Goal: Task Accomplishment & Management: Manage account settings

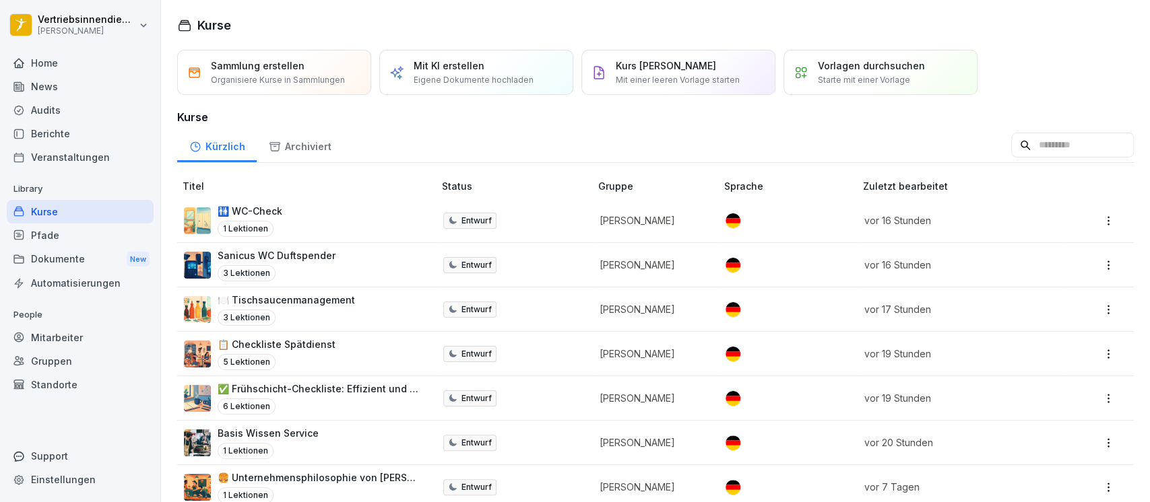
click at [70, 85] on div "News" at bounding box center [80, 87] width 147 height 24
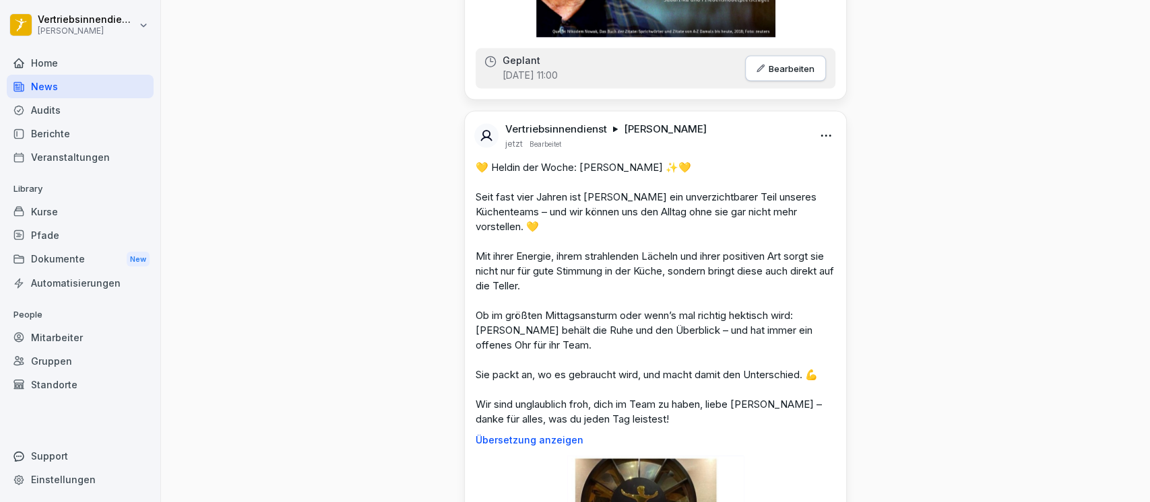
scroll to position [1929, 0]
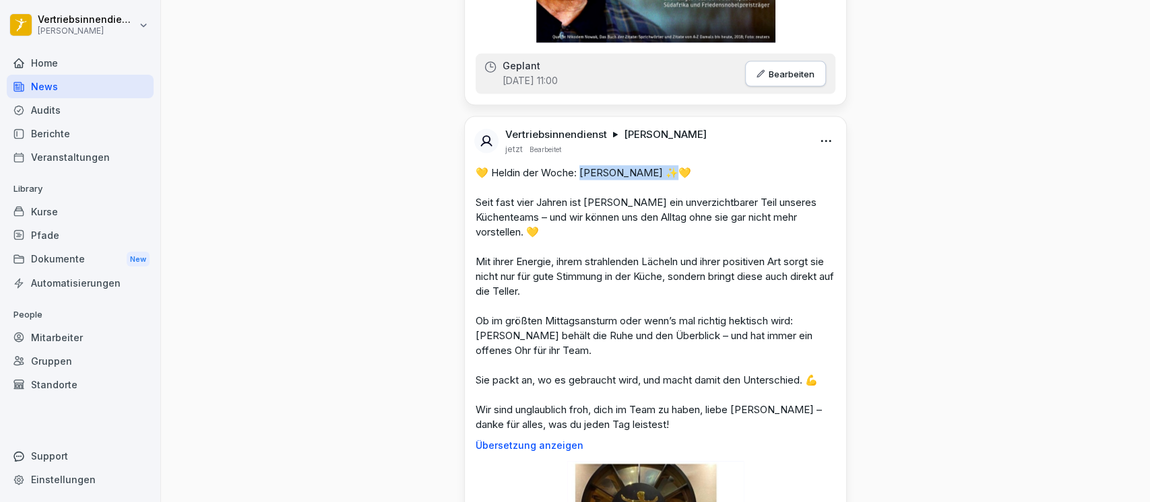
drag, startPoint x: 647, startPoint y: 185, endPoint x: 577, endPoint y: 185, distance: 70.7
click at [577, 185] on p "💛 Heldin der Woche: [PERSON_NAME] ✨💛 Seit fast vier Jahren ist [PERSON_NAME] ei…" at bounding box center [655, 299] width 360 height 267
copy p "[PERSON_NAME]"
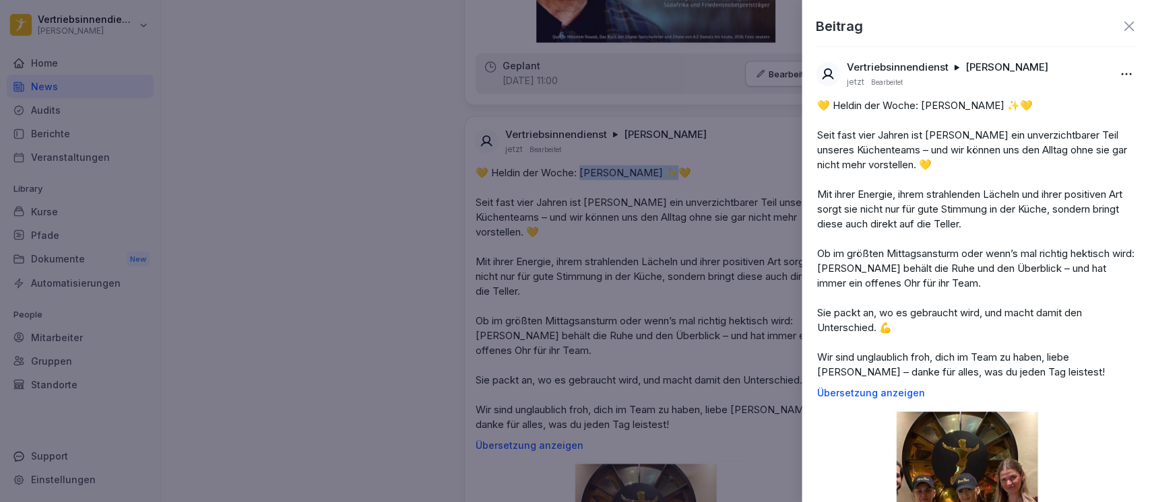
click at [329, 162] on div at bounding box center [575, 251] width 1150 height 502
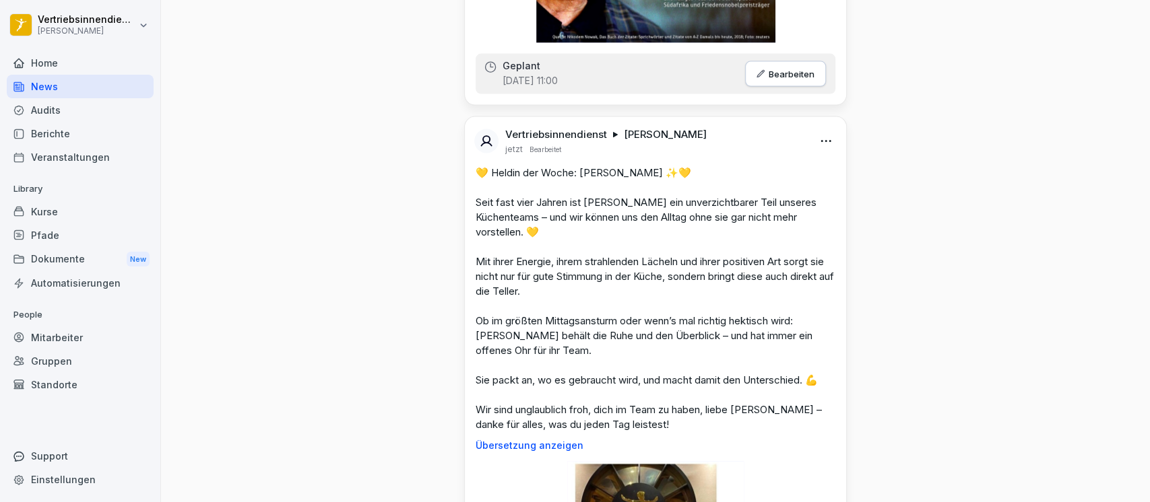
click at [823, 158] on html "Vertriebsinnendienst [PERSON_NAME] Home News Audits Berichte Veranstaltungen Li…" at bounding box center [575, 251] width 1150 height 502
click at [787, 183] on div "Bearbeiten" at bounding box center [745, 183] width 166 height 27
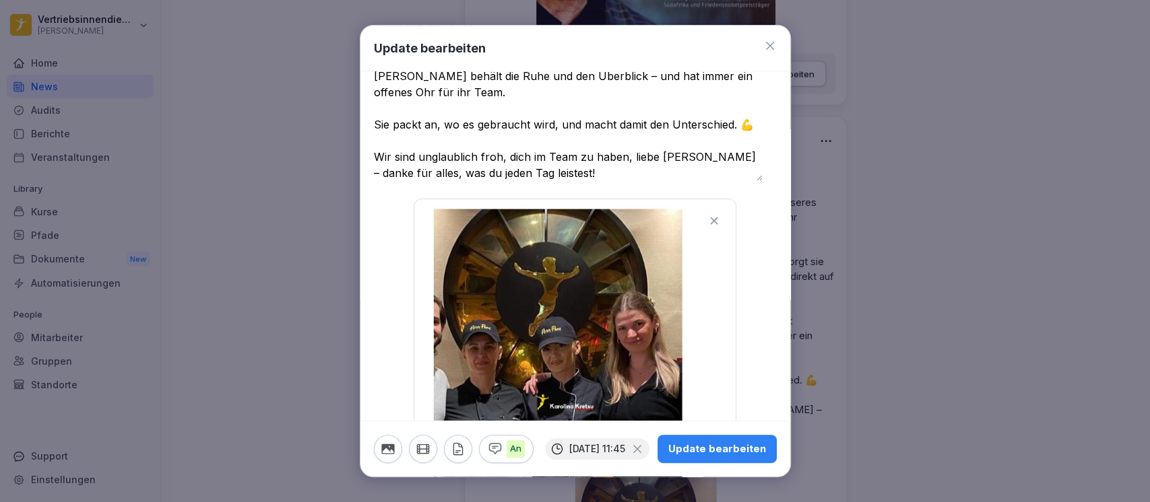
scroll to position [284, 0]
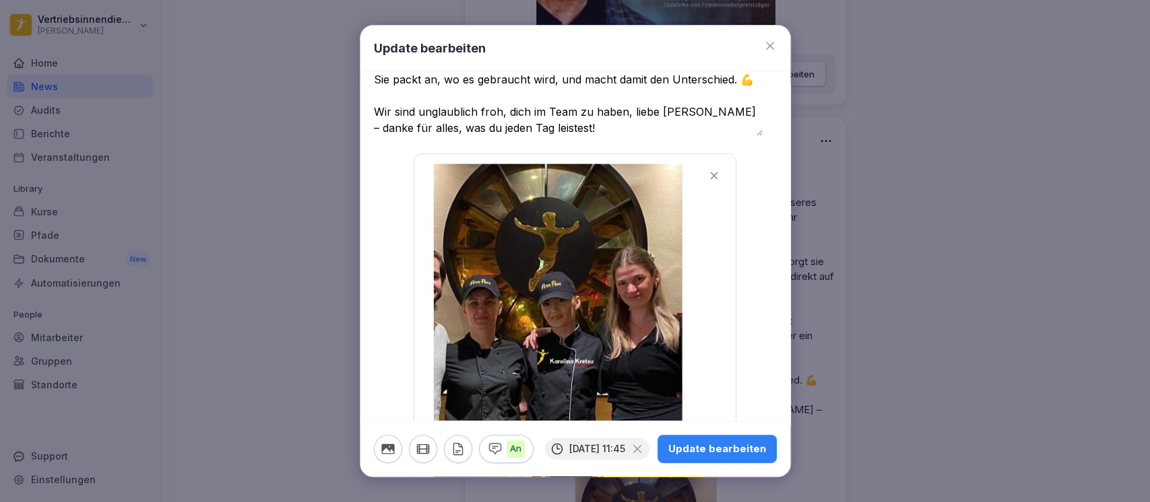
click at [710, 177] on icon "button" at bounding box center [713, 175] width 7 height 7
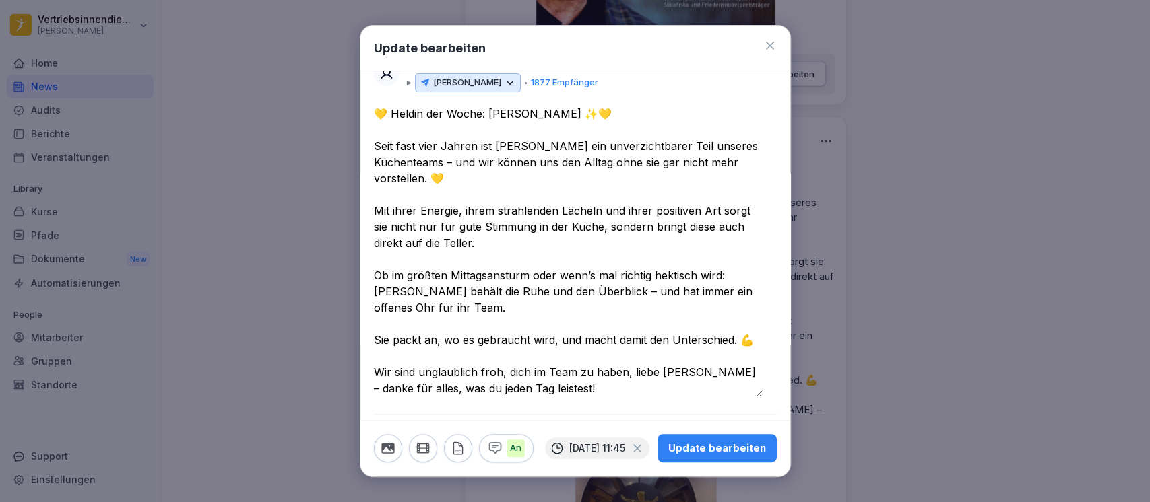
scroll to position [45, 0]
click at [391, 443] on icon "button" at bounding box center [387, 448] width 13 height 10
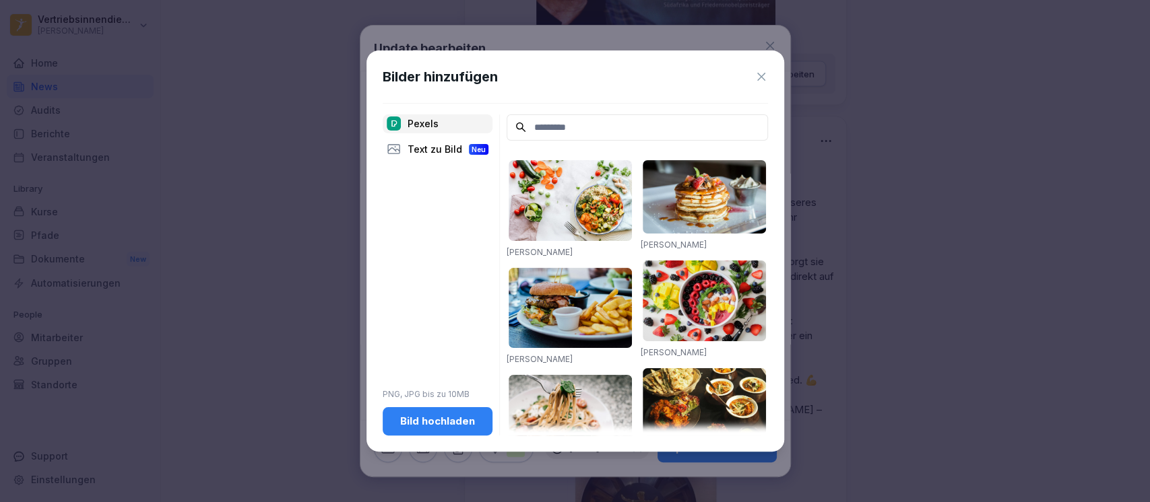
click at [442, 418] on div "Bild hochladen" at bounding box center [437, 421] width 88 height 15
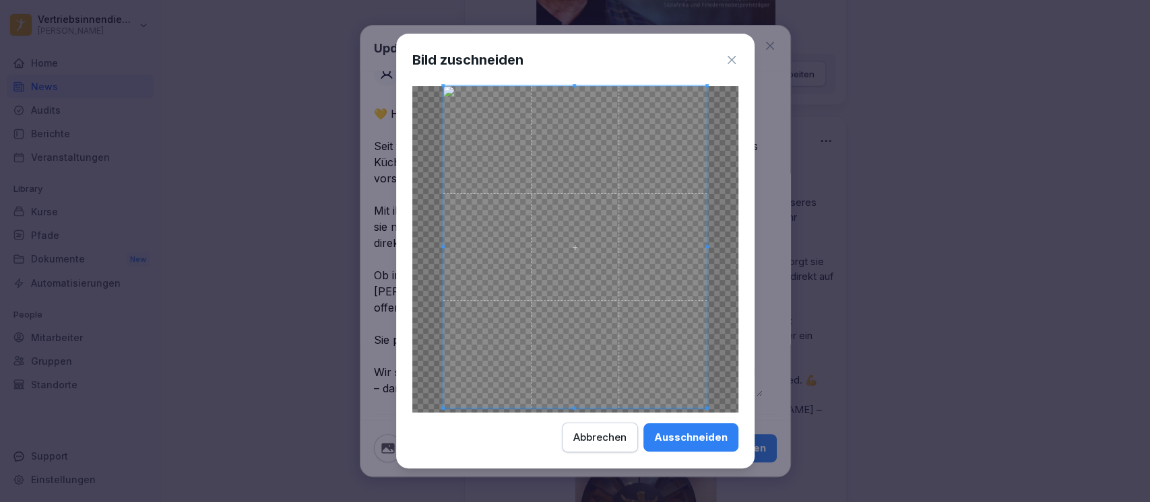
click at [572, 409] on span at bounding box center [573, 408] width 3 height 3
click at [571, 94] on span at bounding box center [575, 251] width 264 height 323
click at [690, 448] on button "Ausschneiden" at bounding box center [690, 438] width 95 height 28
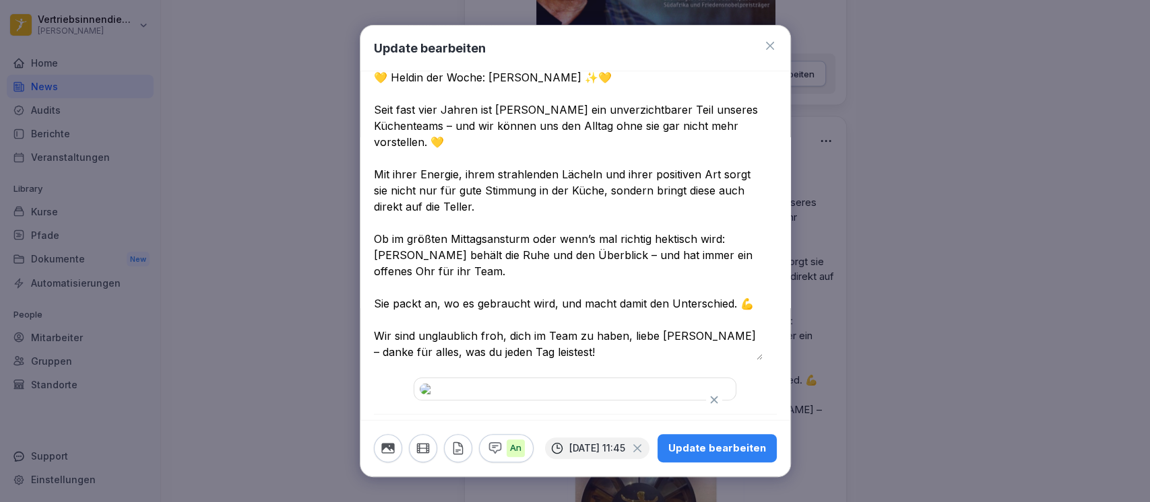
scroll to position [334, 0]
click at [733, 441] on div "Update bearbeiten" at bounding box center [717, 448] width 98 height 15
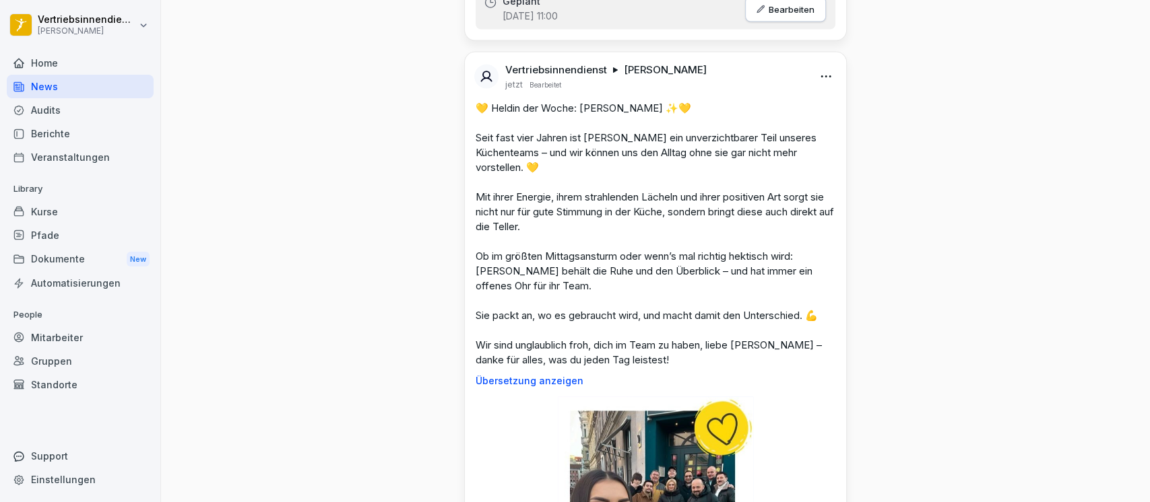
scroll to position [1960, 0]
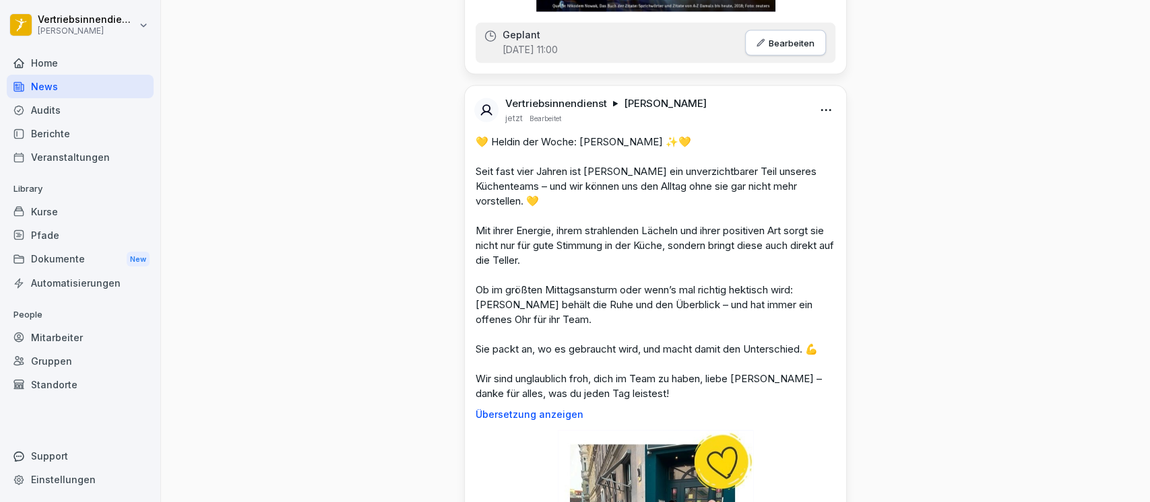
click at [47, 343] on div "Mitarbeiter" at bounding box center [80, 338] width 147 height 24
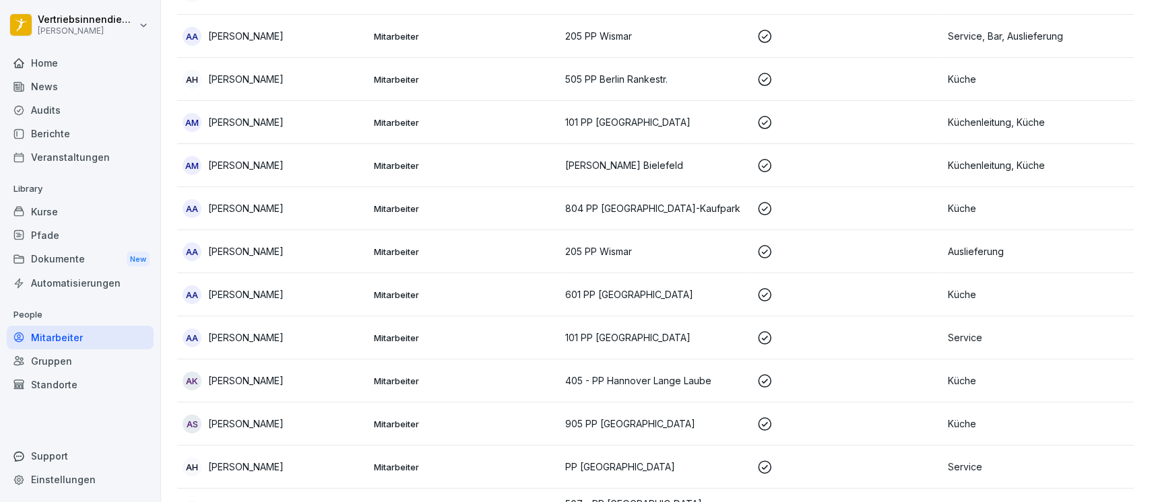
scroll to position [13, 0]
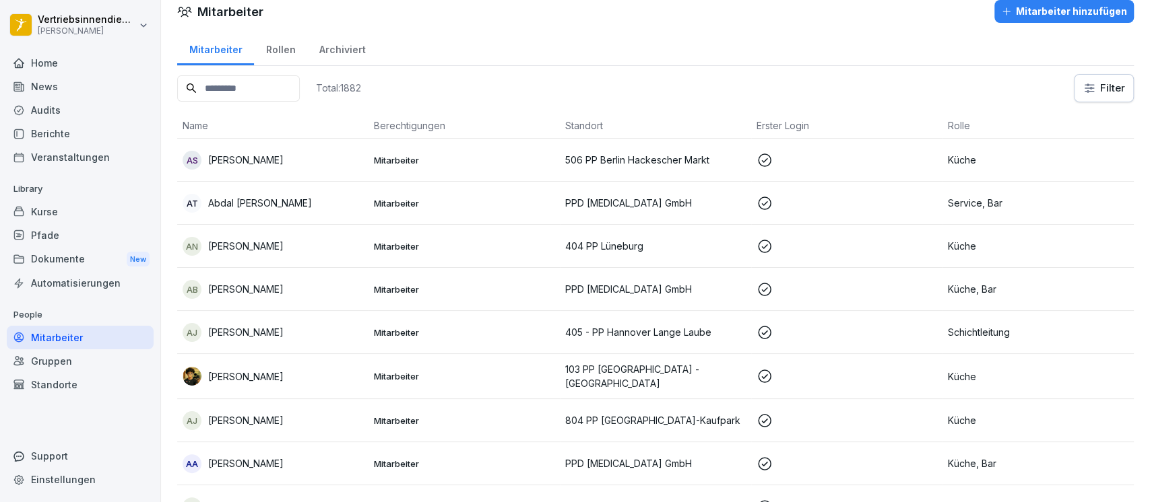
click at [249, 84] on input at bounding box center [238, 88] width 123 height 26
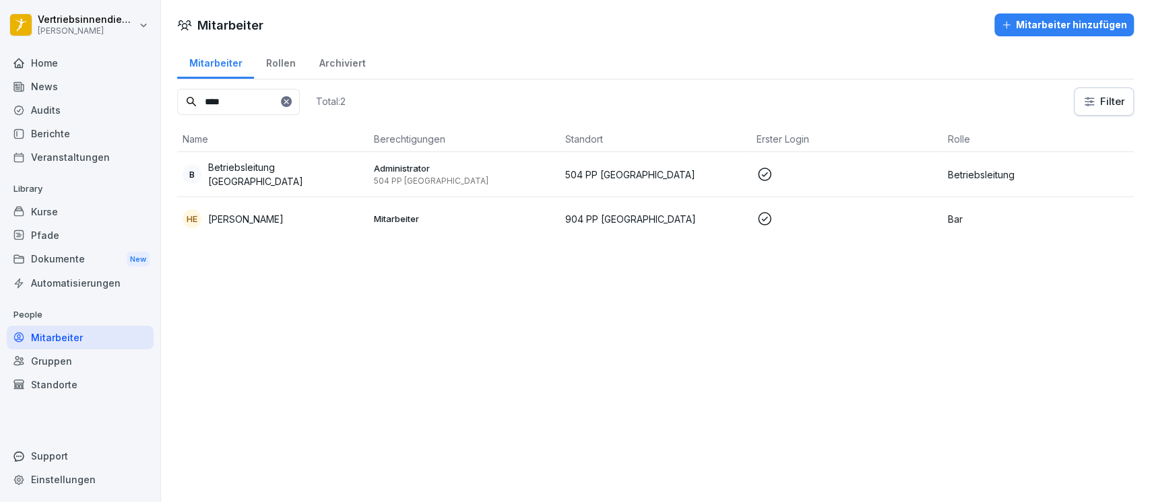
type input "****"
click at [293, 168] on p "Betriebsleitung [GEOGRAPHIC_DATA]" at bounding box center [285, 174] width 155 height 28
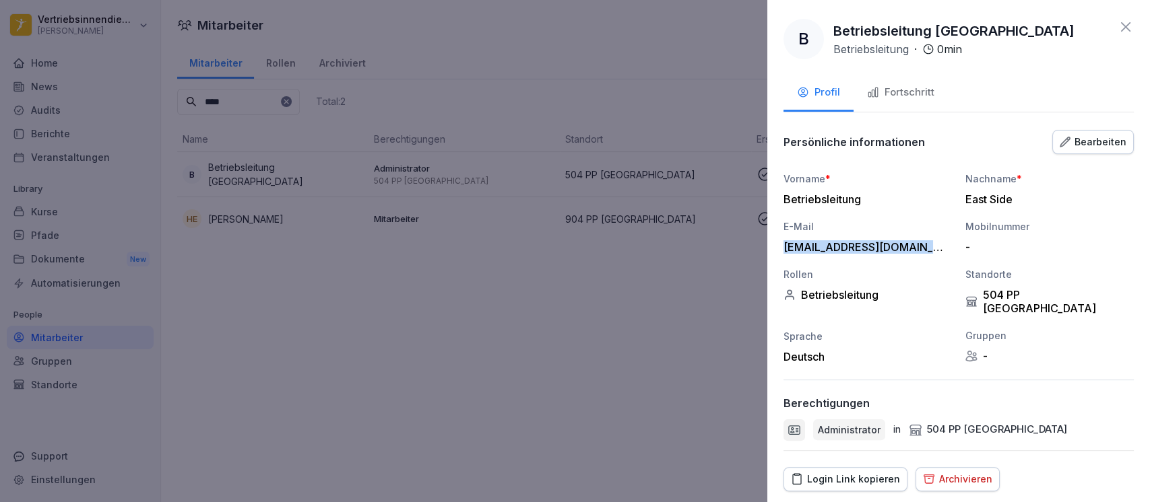
drag, startPoint x: 785, startPoint y: 247, endPoint x: 906, endPoint y: 248, distance: 120.6
click at [906, 248] on div "[EMAIL_ADDRESS][DOMAIN_NAME]" at bounding box center [864, 246] width 162 height 13
click at [1070, 143] on div "Bearbeiten" at bounding box center [1092, 142] width 67 height 15
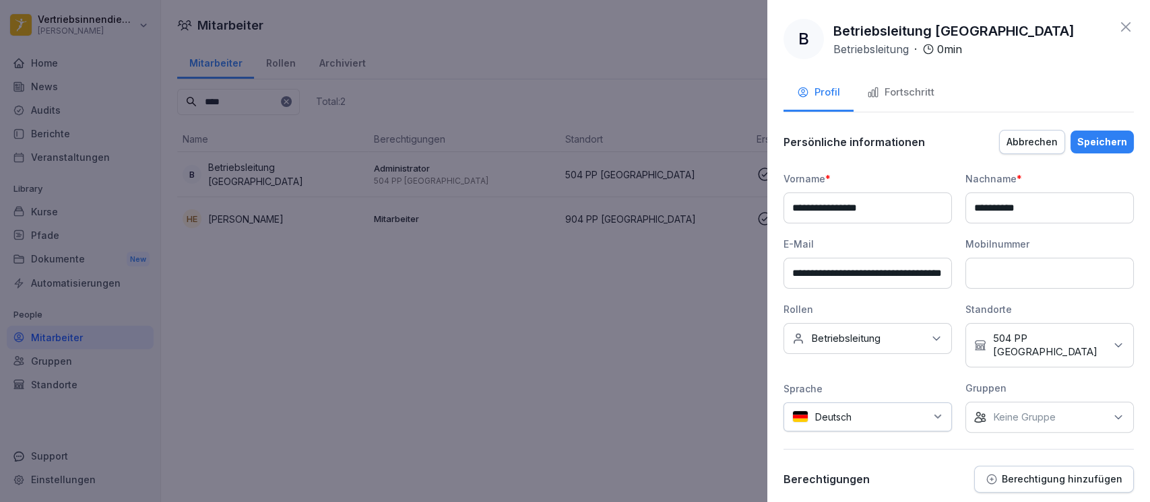
scroll to position [0, 43]
drag, startPoint x: 791, startPoint y: 273, endPoint x: 970, endPoint y: 279, distance: 179.3
click at [970, 279] on div "**********" at bounding box center [958, 302] width 350 height 261
click at [1085, 137] on div "Speichern" at bounding box center [1102, 142] width 50 height 15
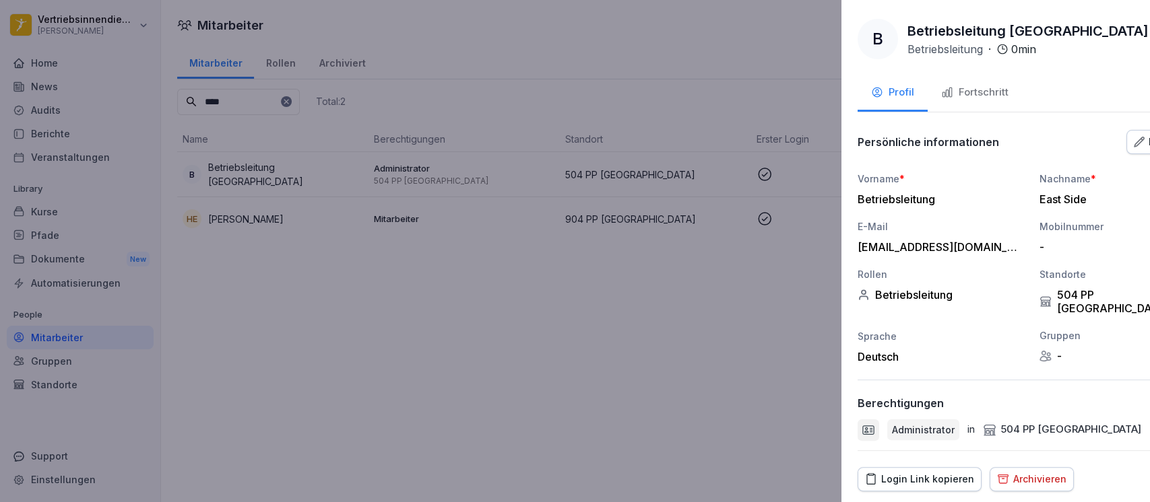
click at [570, 319] on div at bounding box center [575, 251] width 1150 height 502
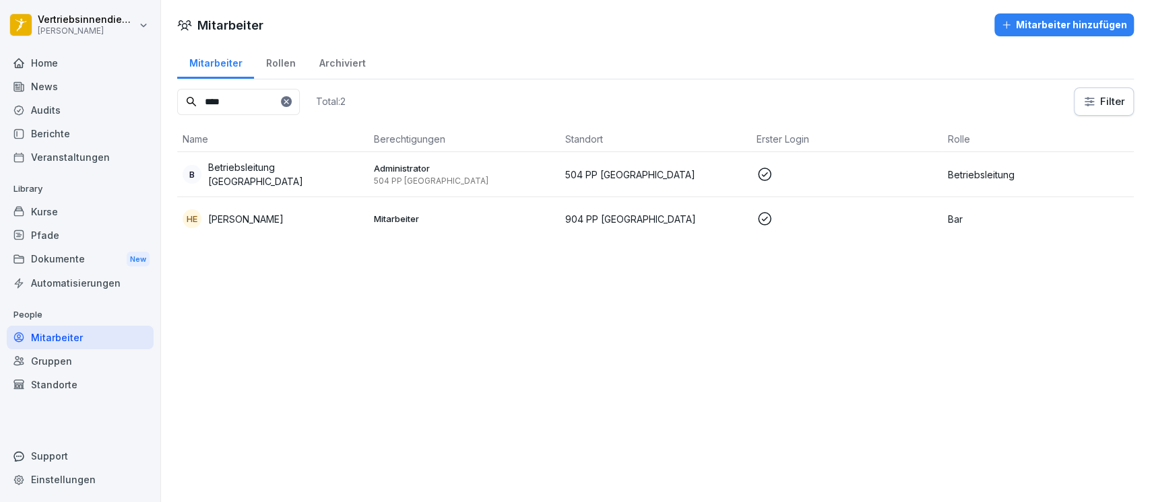
click at [104, 11] on html "Vertriebsinnendienst [PERSON_NAME] Home News Audits Berichte Veranstaltungen Li…" at bounding box center [575, 251] width 1150 height 502
click at [94, 86] on div "Abmelden" at bounding box center [86, 85] width 133 height 25
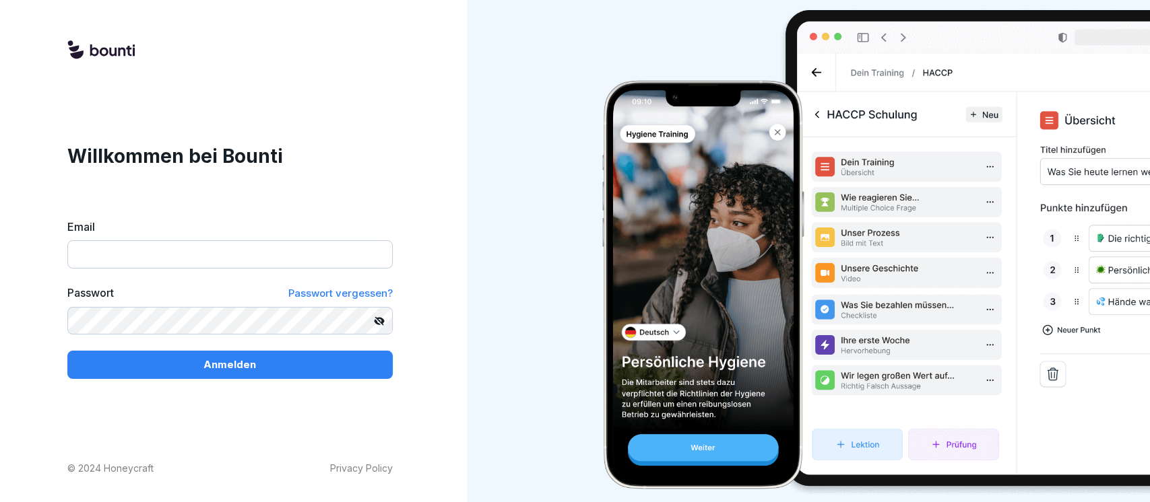
type input "**********"
click at [333, 294] on span "Passwort vergessen?" at bounding box center [340, 293] width 104 height 13
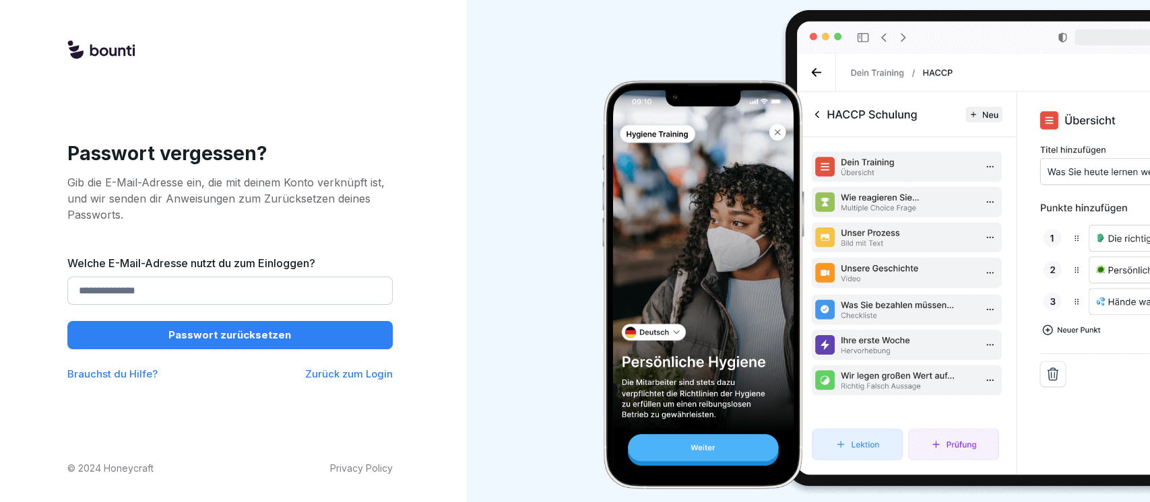
click at [295, 288] on input "Welche E-Mail-Adresse nutzt du zum Einloggen?" at bounding box center [229, 291] width 325 height 28
paste input "**********"
type input "**********"
click at [260, 339] on p "Passwort zurücksetzen" at bounding box center [229, 335] width 123 height 15
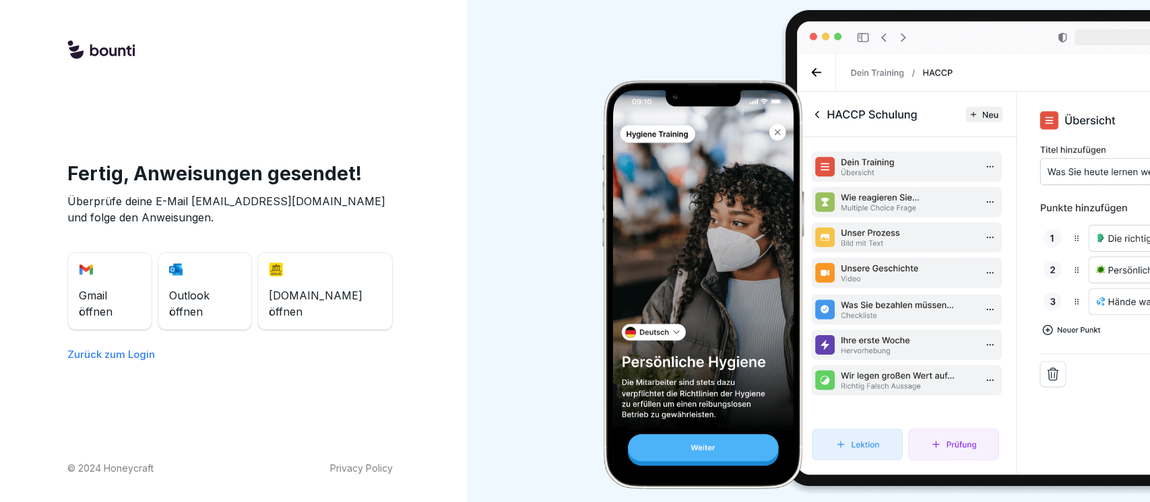
click at [370, 106] on div "Fertig, Anweisungen gesendet! Überprüfe deine E-Mail [EMAIL_ADDRESS][DOMAIN_NAM…" at bounding box center [230, 251] width 460 height 502
